Goal: Obtain resource: Download file/media

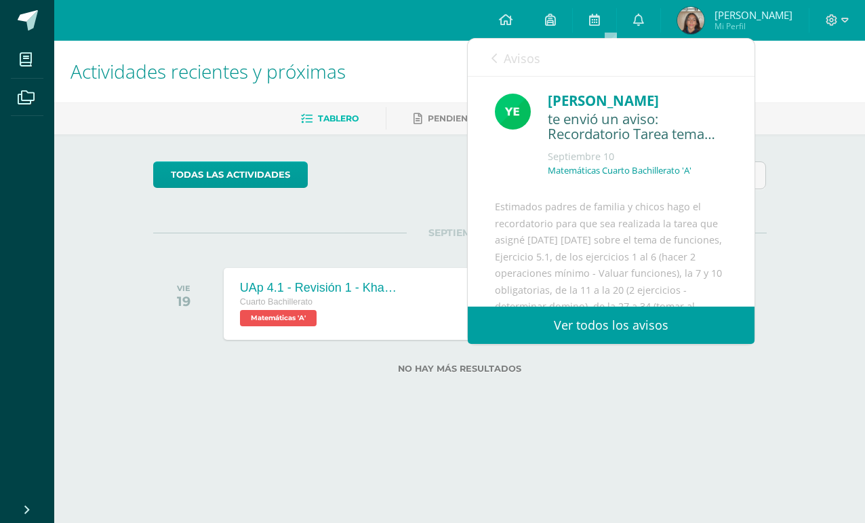
click at [492, 52] on link "Avisos" at bounding box center [516, 58] width 49 height 39
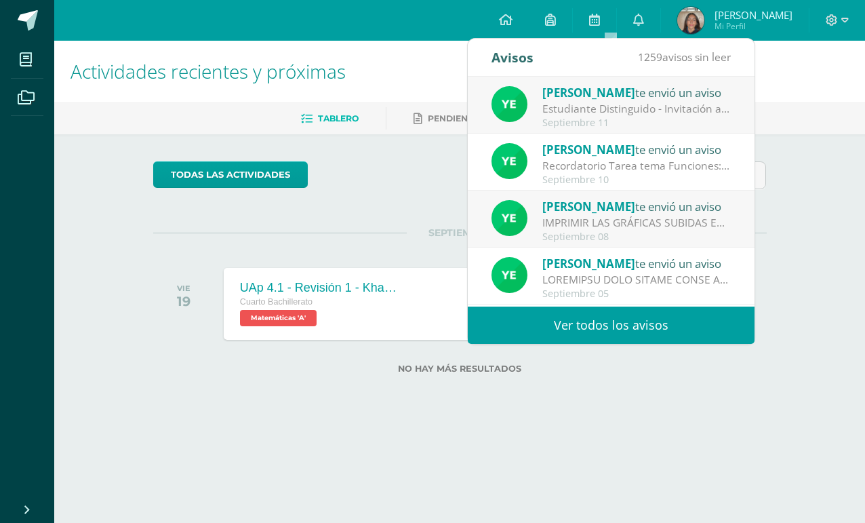
click at [610, 109] on div "Estudiante Distinguido - Invitación a participar en Acto Cívico: Estimados padr…" at bounding box center [636, 109] width 188 height 16
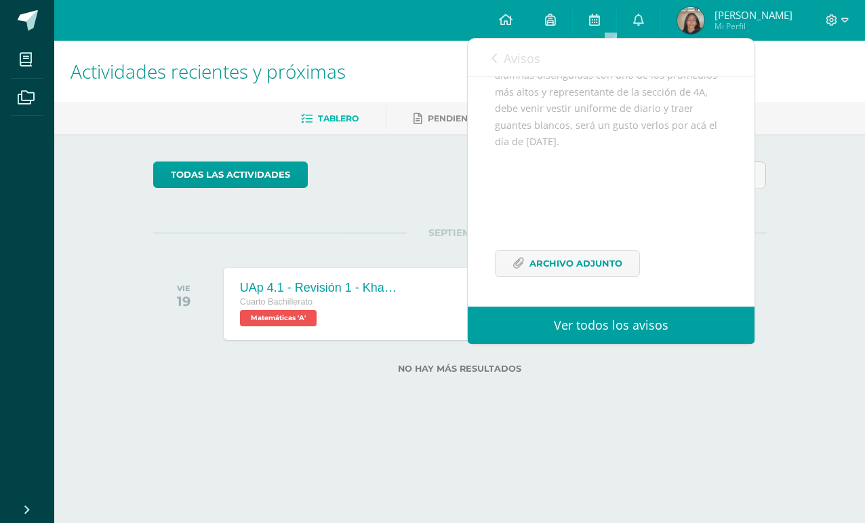
scroll to position [242, 0]
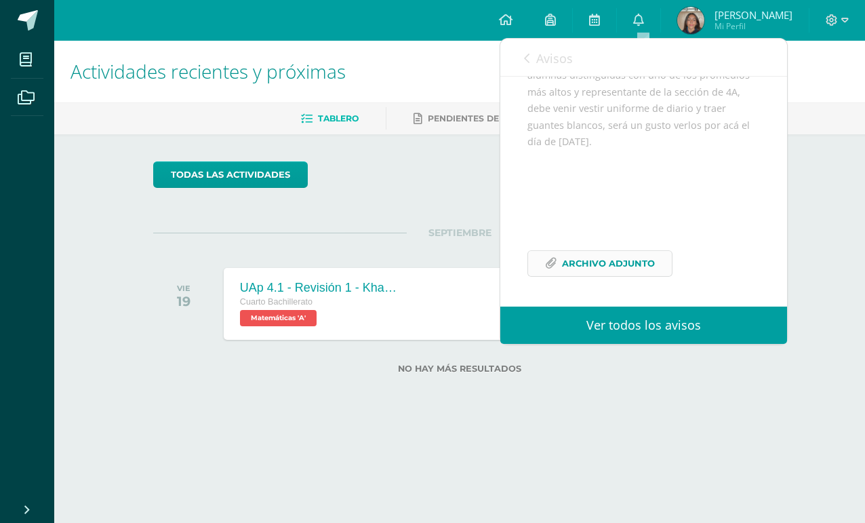
click at [594, 261] on span "Archivo Adjunto" at bounding box center [608, 263] width 93 height 25
click at [422, 183] on div "todas las Actividades" at bounding box center [460, 180] width 624 height 39
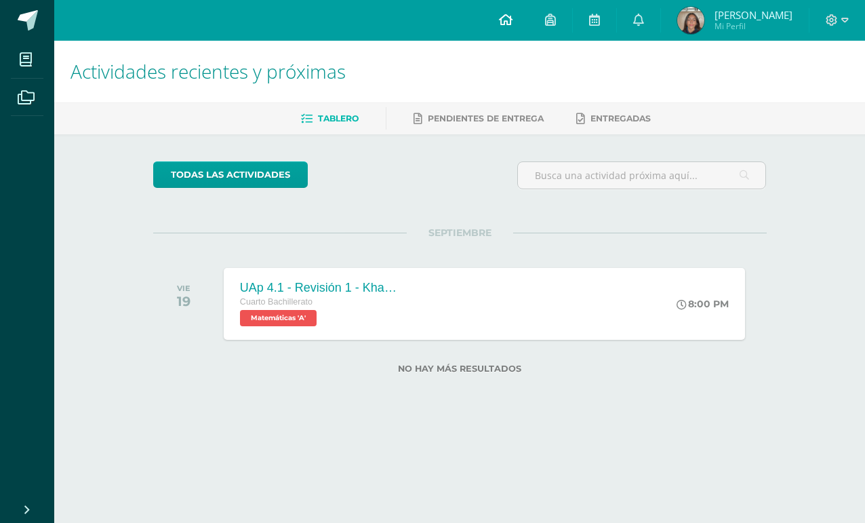
click at [511, 20] on icon at bounding box center [506, 20] width 14 height 12
click at [741, 15] on span "[PERSON_NAME]" at bounding box center [754, 15] width 78 height 14
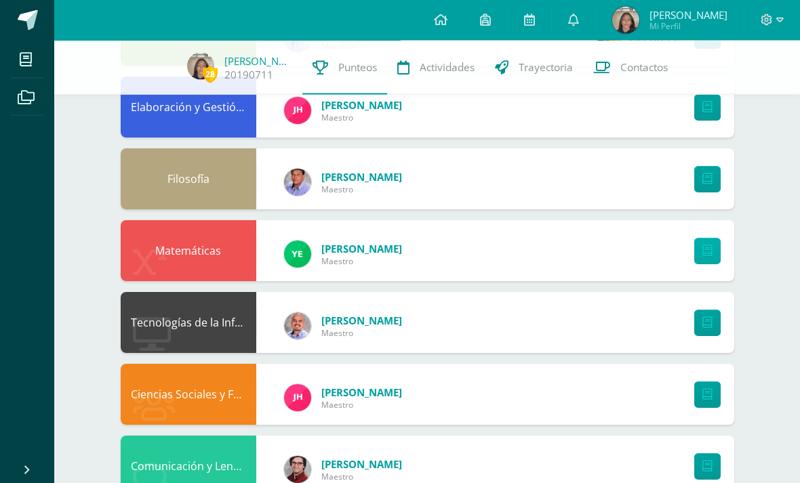
scroll to position [567, 0]
click at [715, 250] on link at bounding box center [707, 251] width 26 height 26
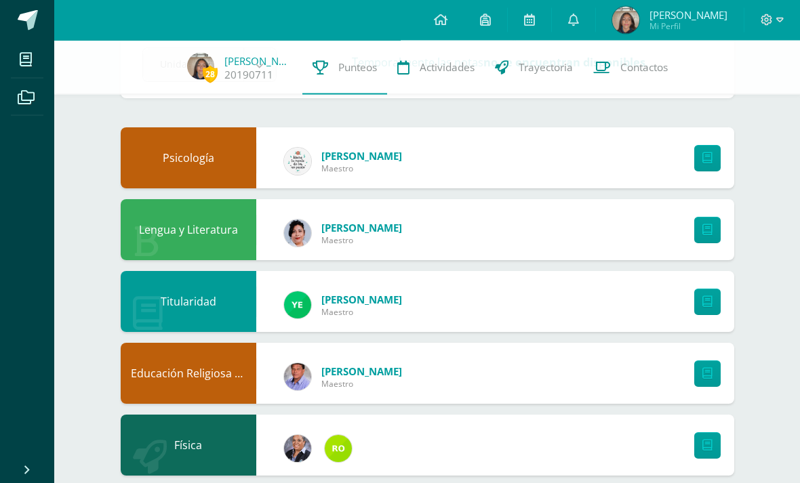
scroll to position [0, 0]
